Goal: Check status: Check status

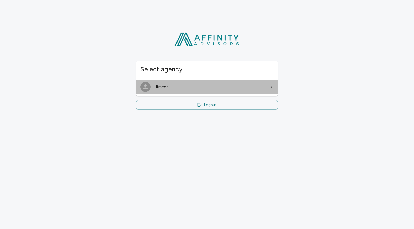
click at [196, 87] on span "Jimcor" at bounding box center [210, 87] width 111 height 6
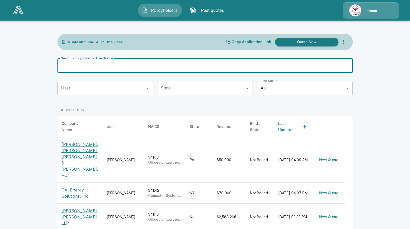
click at [115, 66] on input "Search Policyholder or User Name" at bounding box center [202, 65] width 290 height 14
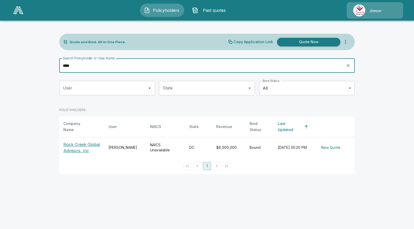
type input "****"
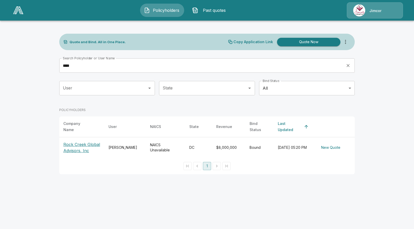
click at [85, 141] on p "Rock Creek Global Advisors, Inc" at bounding box center [81, 147] width 37 height 12
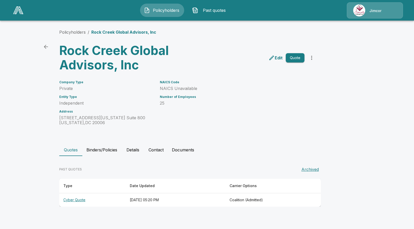
click at [353, 137] on div "Policyholders / Rock Creek Global Advisors, Inc Rock Creek Global Advisors, Inc…" at bounding box center [207, 117] width 308 height 197
click at [69, 200] on th "Cyber Quote" at bounding box center [92, 200] width 66 height 14
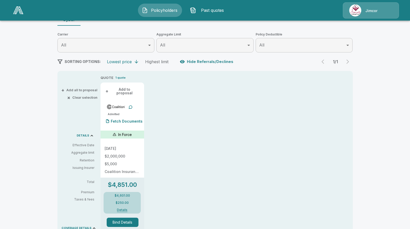
scroll to position [77, 0]
